Goal: Task Accomplishment & Management: Use online tool/utility

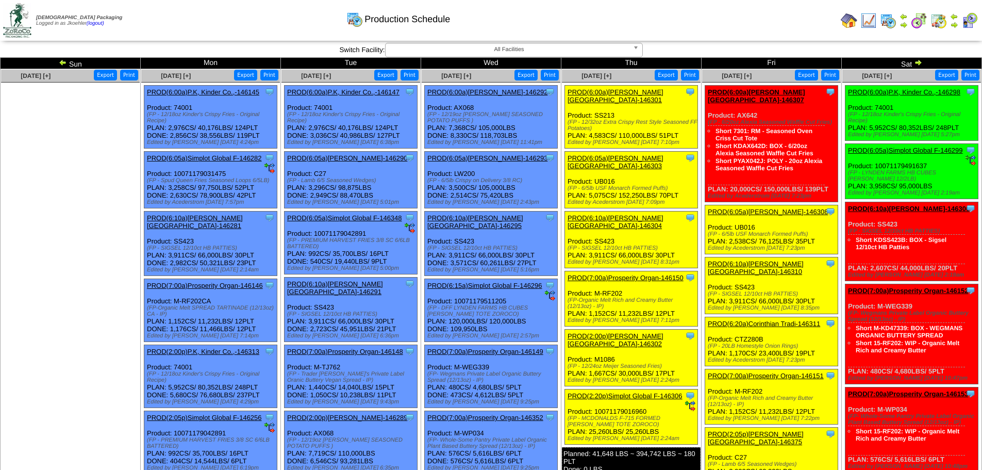
click at [923, 20] on img at bounding box center [919, 20] width 17 height 17
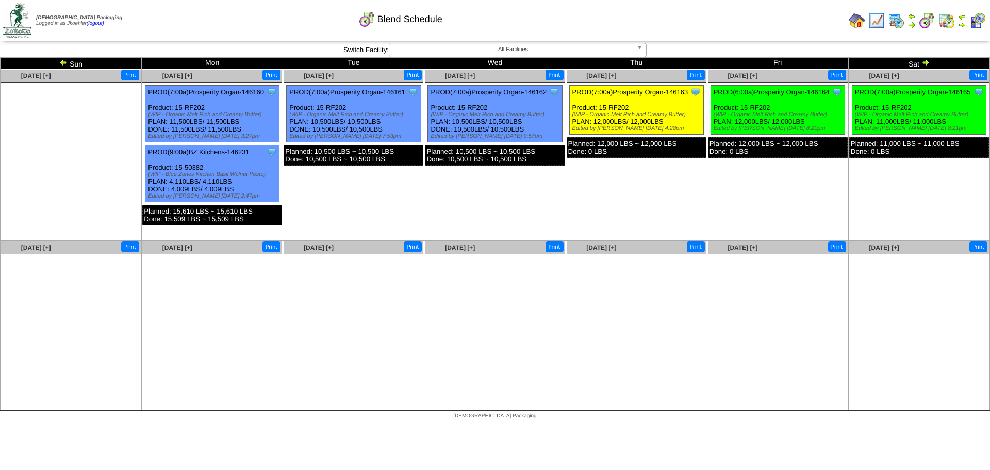
click at [496, 91] on link "PROD(7:00a)Prosperity Organ-146162" at bounding box center [489, 92] width 116 height 8
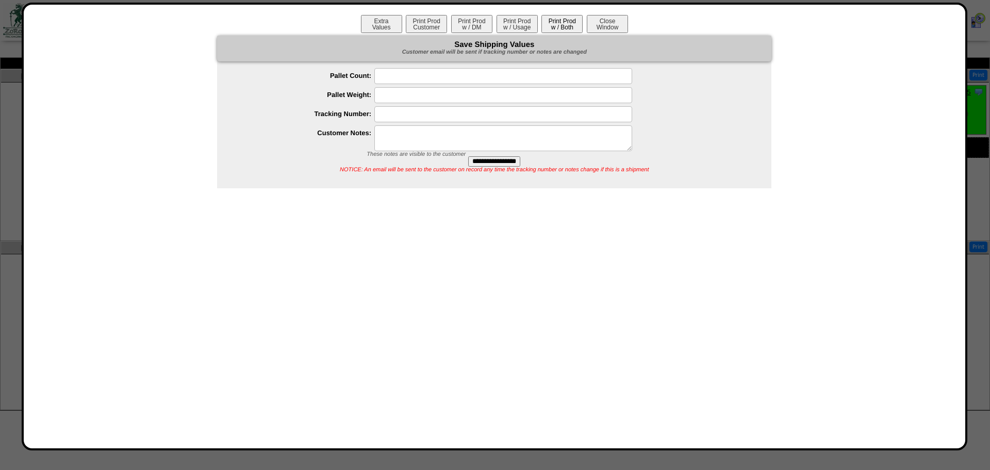
click at [560, 24] on button "Print Prod w / Both" at bounding box center [561, 24] width 41 height 18
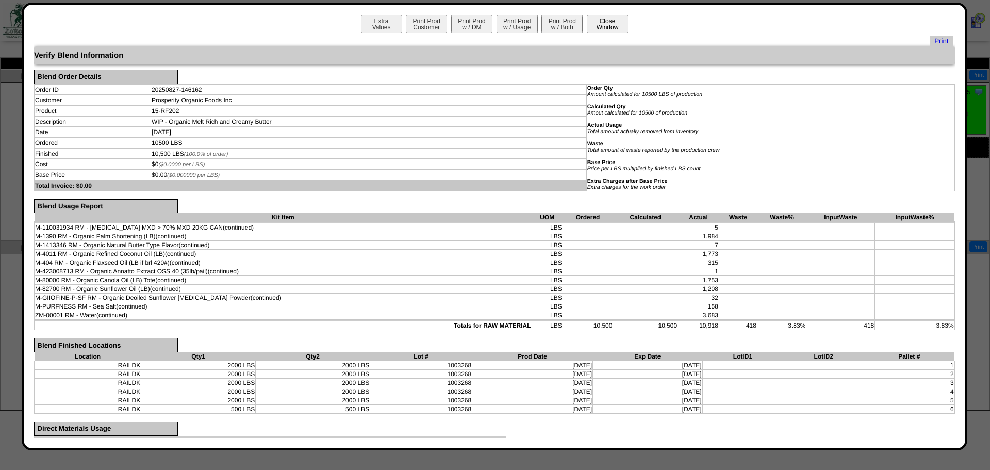
click at [609, 28] on button "Close Window" at bounding box center [607, 24] width 41 height 18
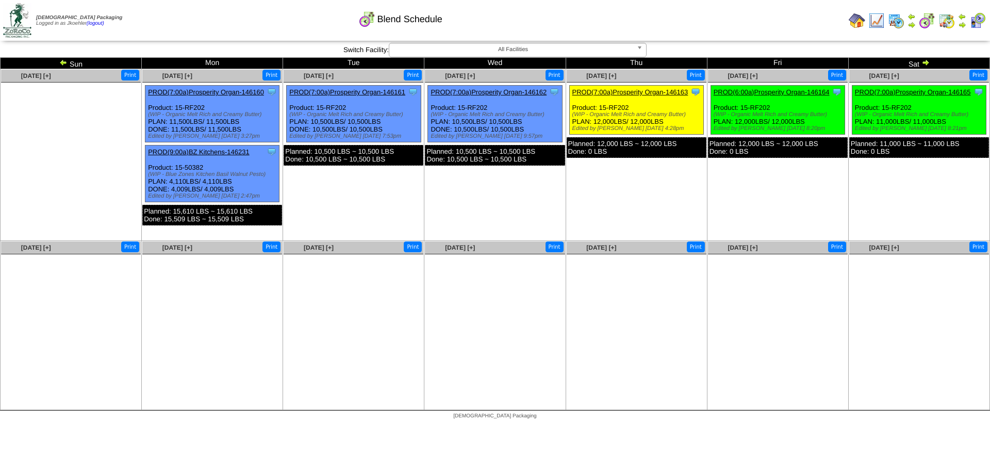
click at [896, 17] on img at bounding box center [896, 20] width 17 height 17
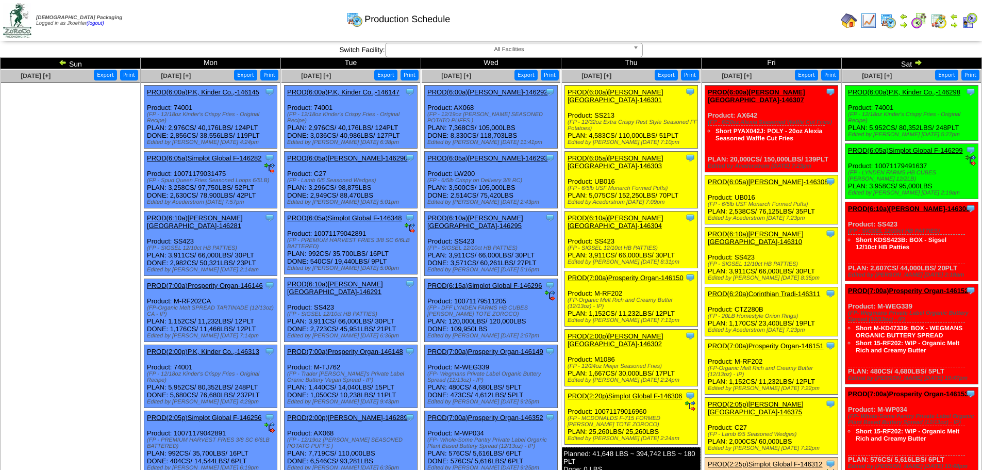
click at [488, 90] on link "PROD(6:00a)[PERSON_NAME]-146292" at bounding box center [487, 92] width 120 height 8
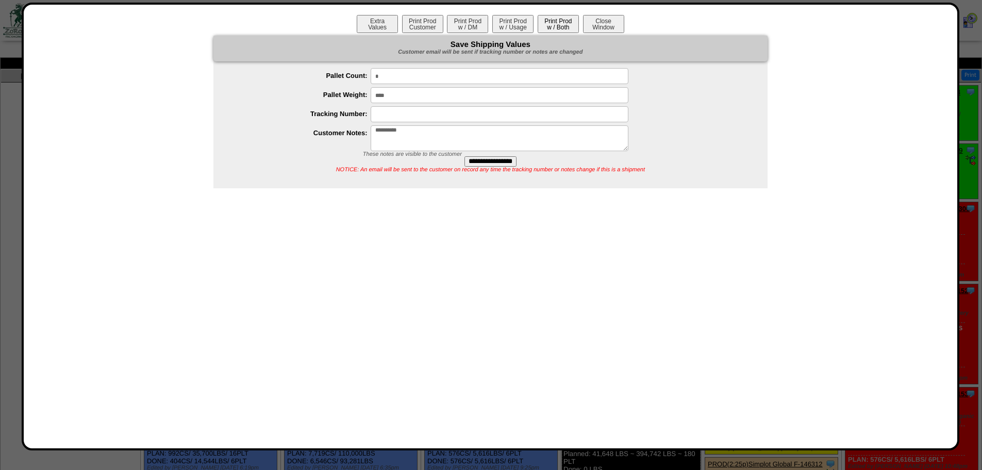
click at [562, 20] on button "Print Prod w / Both" at bounding box center [558, 24] width 41 height 18
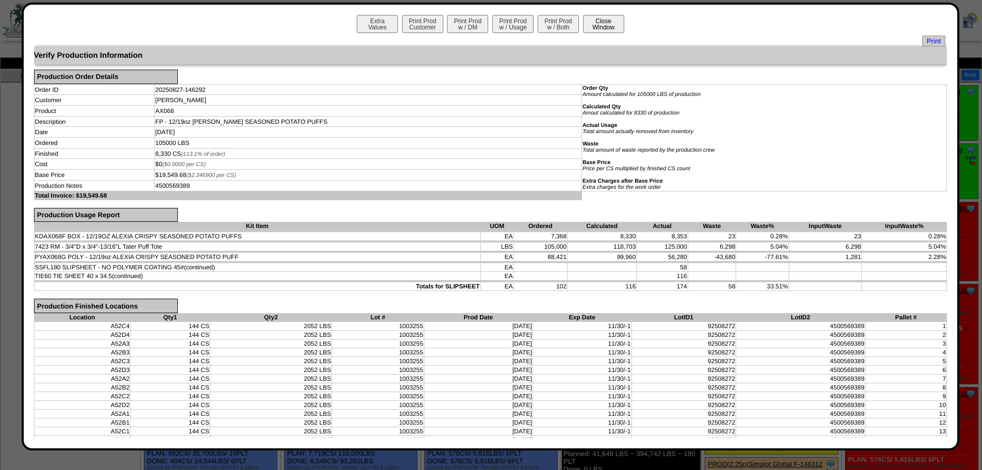
click at [591, 30] on button "Close Window" at bounding box center [603, 24] width 41 height 18
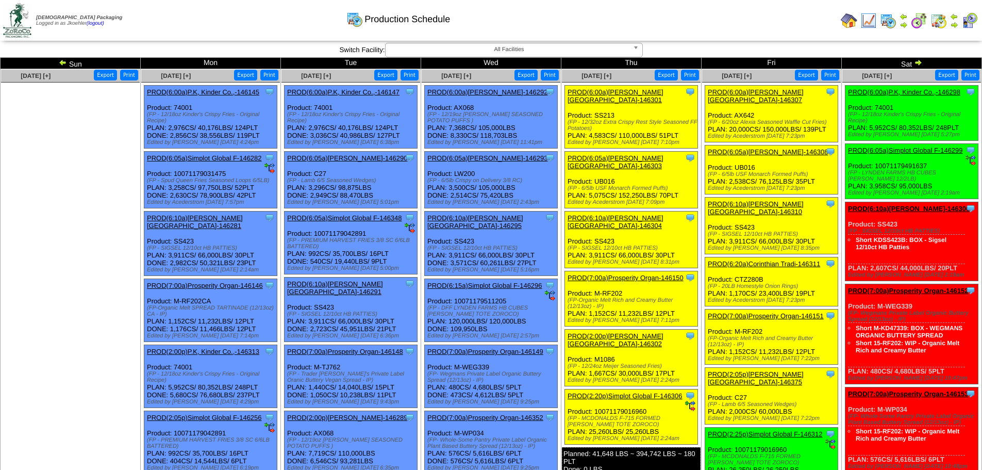
click at [62, 61] on img at bounding box center [63, 62] width 8 height 8
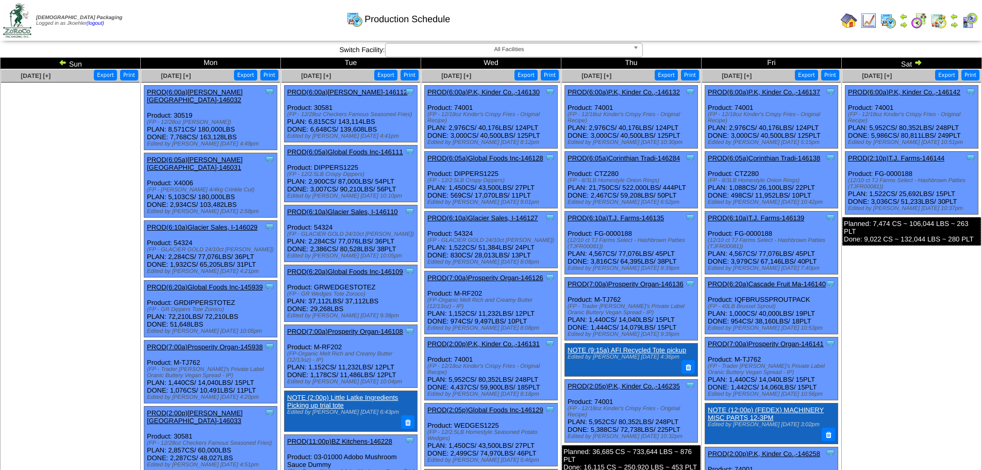
click at [631, 91] on link "PROD(6:00a)P.K, Kinder Co.,-146132" at bounding box center [624, 92] width 112 height 8
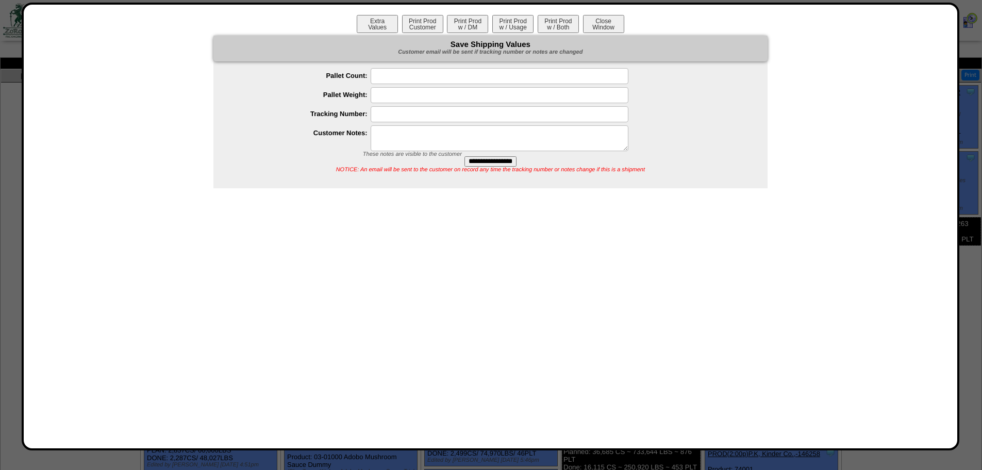
drag, startPoint x: 560, startPoint y: 25, endPoint x: 545, endPoint y: 35, distance: 18.3
click at [558, 26] on button "Print Prod w / Both" at bounding box center [558, 24] width 41 height 18
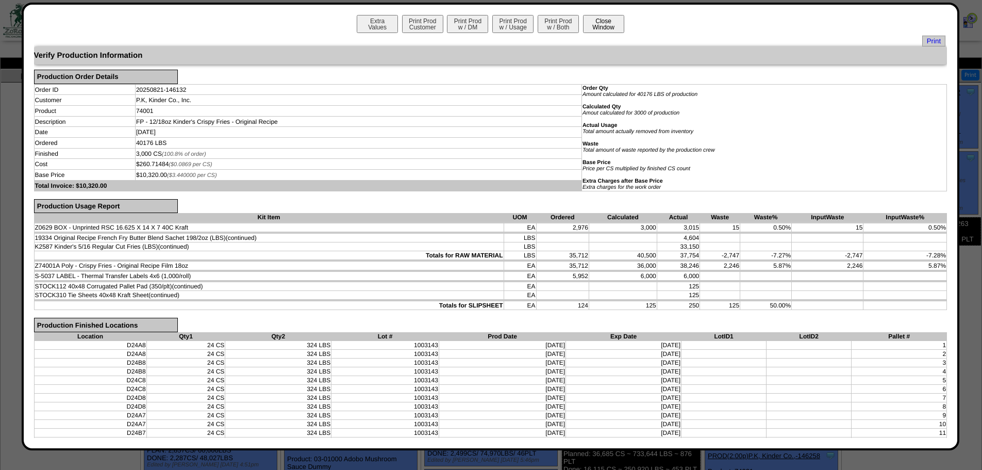
click at [595, 21] on button "Close Window" at bounding box center [603, 24] width 41 height 18
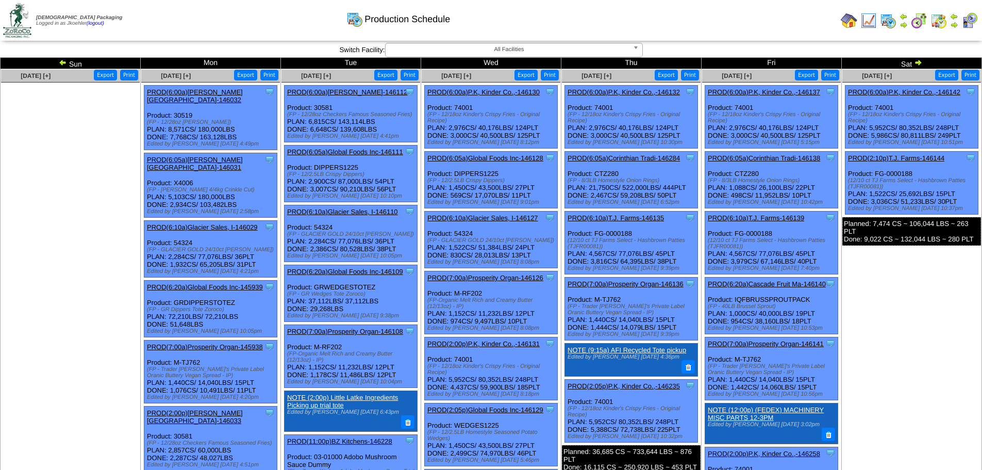
click at [938, 17] on img at bounding box center [939, 20] width 17 height 17
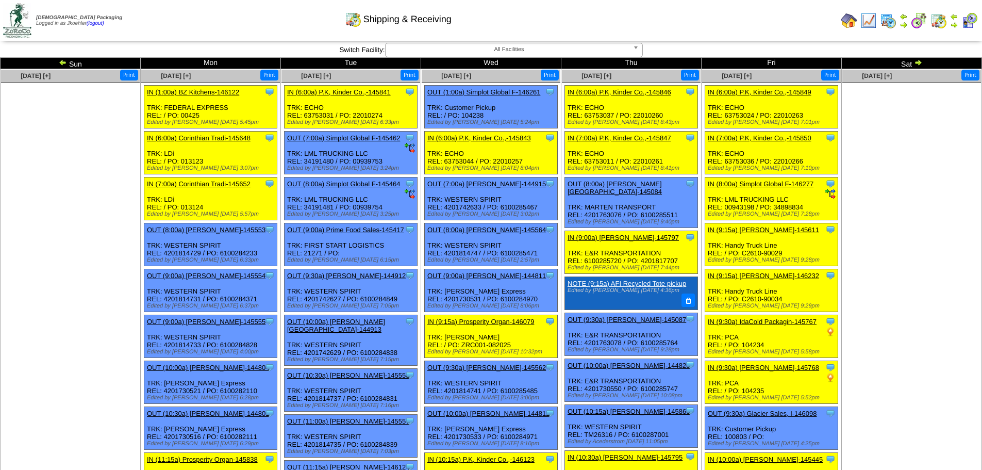
click at [883, 19] on img at bounding box center [888, 20] width 17 height 17
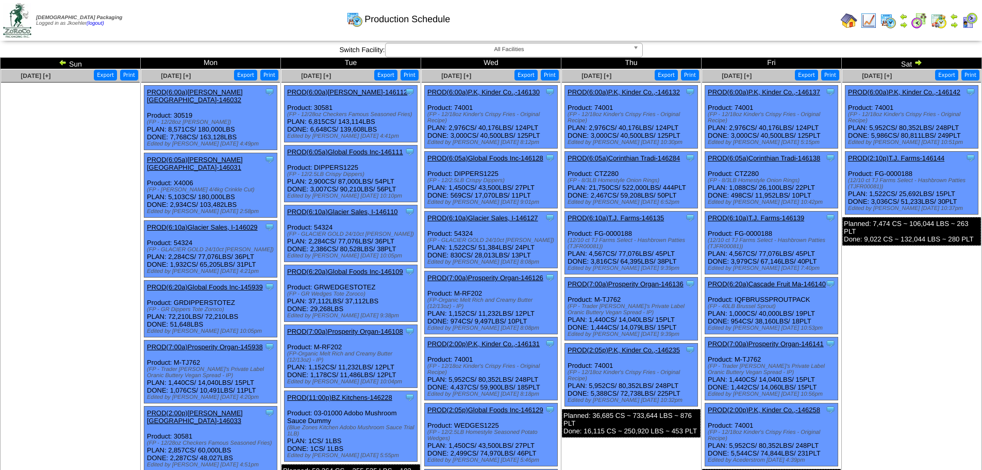
click at [631, 91] on link "PROD(6:00a)P.K, Kinder Co.,-146132" at bounding box center [624, 92] width 112 height 8
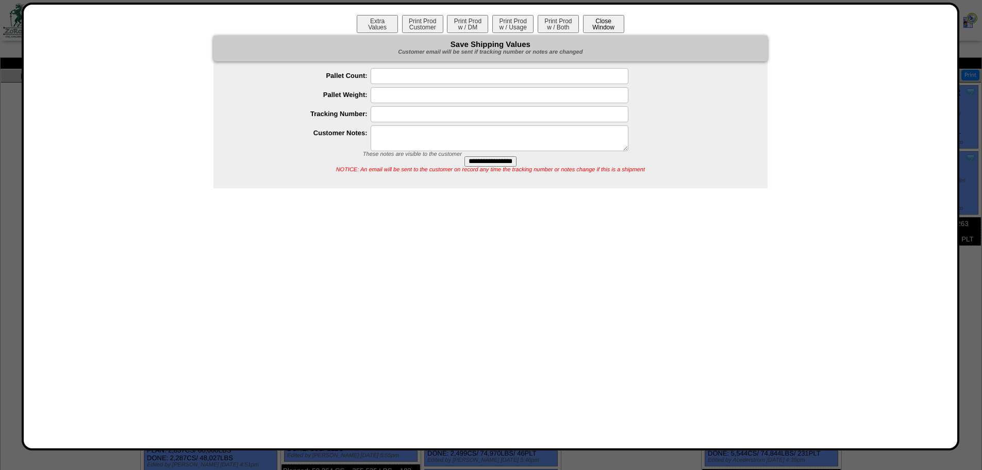
click at [604, 25] on button "Close Window" at bounding box center [603, 24] width 41 height 18
